Goal: Transaction & Acquisition: Purchase product/service

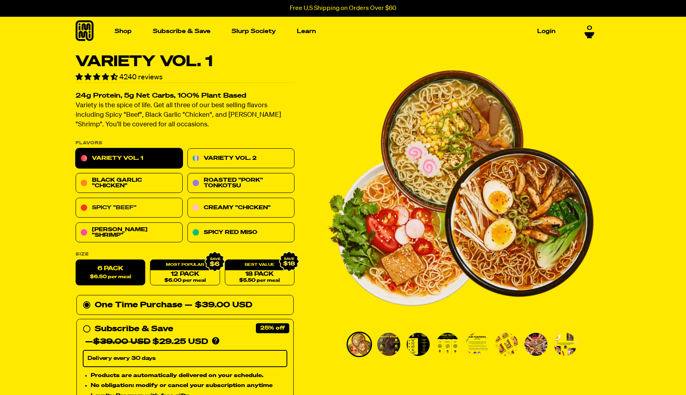
drag, startPoint x: 104, startPoint y: 205, endPoint x: 184, endPoint y: 205, distance: 80.8
click at [104, 205] on link "Spicy "Beef"" at bounding box center [129, 208] width 107 height 20
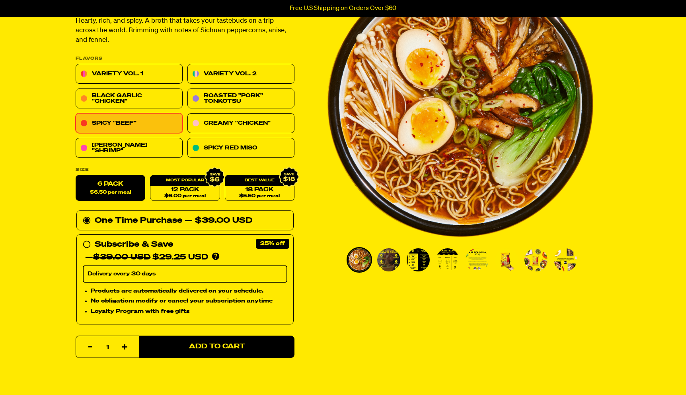
scroll to position [85, 0]
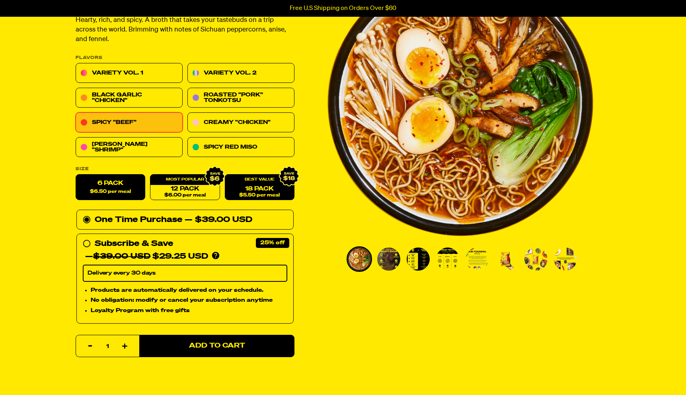
click at [270, 194] on span "$5.50 per meal" at bounding box center [259, 195] width 41 height 5
radio input "false"
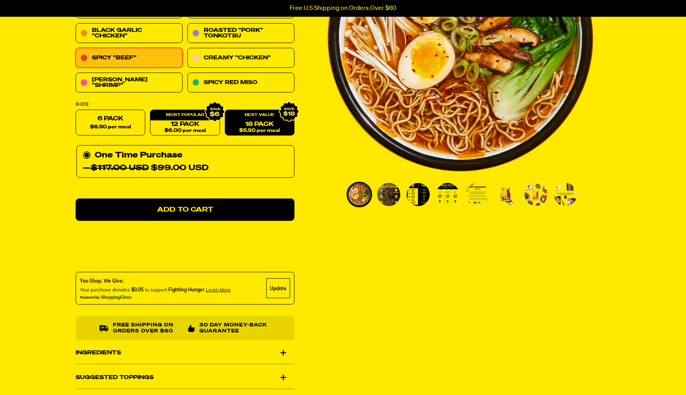
scroll to position [152, 0]
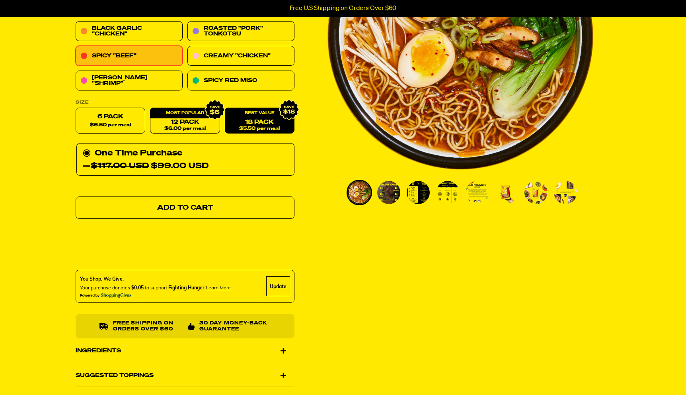
click at [208, 205] on span "Add to Cart" at bounding box center [185, 207] width 56 height 7
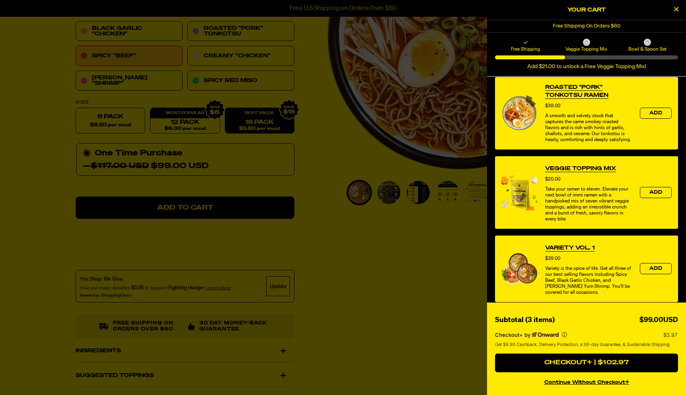
scroll to position [291, 0]
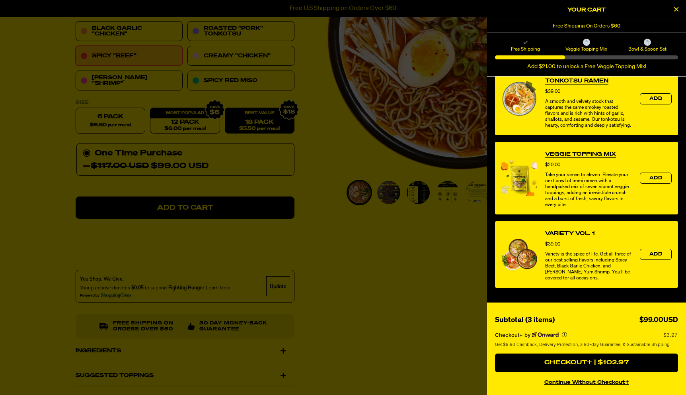
click at [572, 383] on button "continue without Checkout+" at bounding box center [586, 381] width 183 height 12
